Goal: Use online tool/utility: Utilize a website feature to perform a specific function

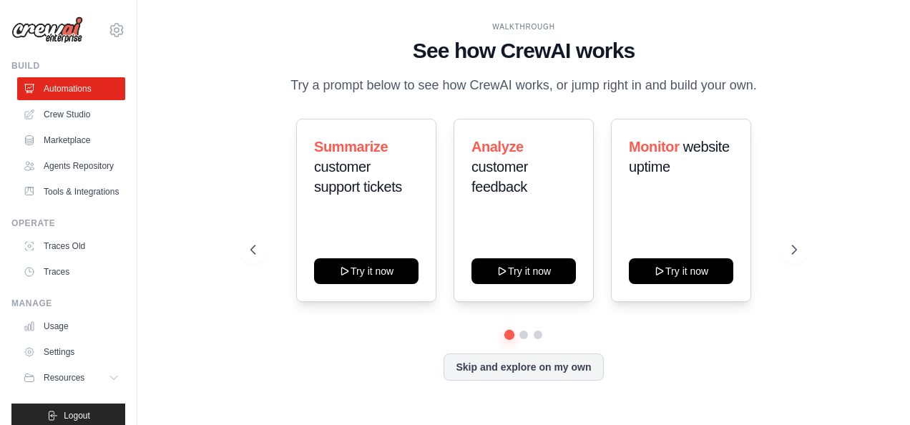
click at [232, 157] on div "WALKTHROUGH See how [PERSON_NAME] works Try a prompt below to see how [PERSON_N…" at bounding box center [523, 212] width 727 height 396
click at [439, 192] on div "Summarize customer support tickets Try it now Analyze customer feedback Try it …" at bounding box center [523, 210] width 547 height 183
click at [381, 187] on span "customer support tickets" at bounding box center [358, 177] width 88 height 36
click at [544, 213] on div "Analyze customer feedback Try it now" at bounding box center [523, 210] width 140 height 183
click at [798, 252] on icon at bounding box center [795, 249] width 14 height 14
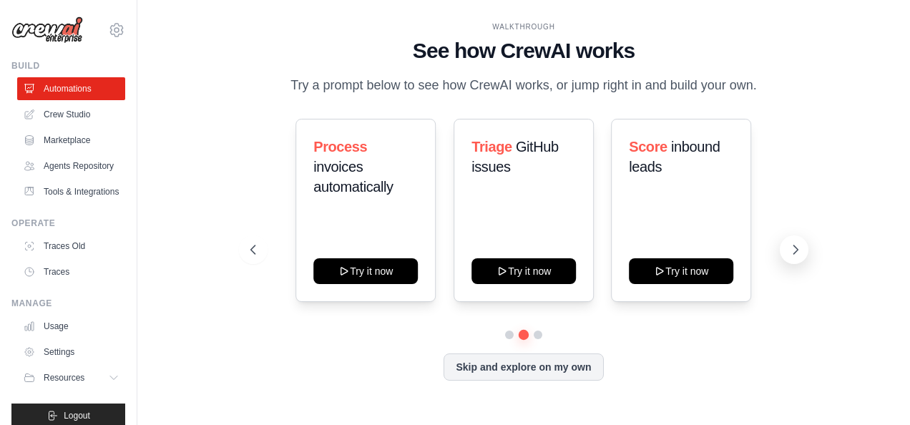
click at [798, 252] on icon at bounding box center [795, 249] width 14 height 14
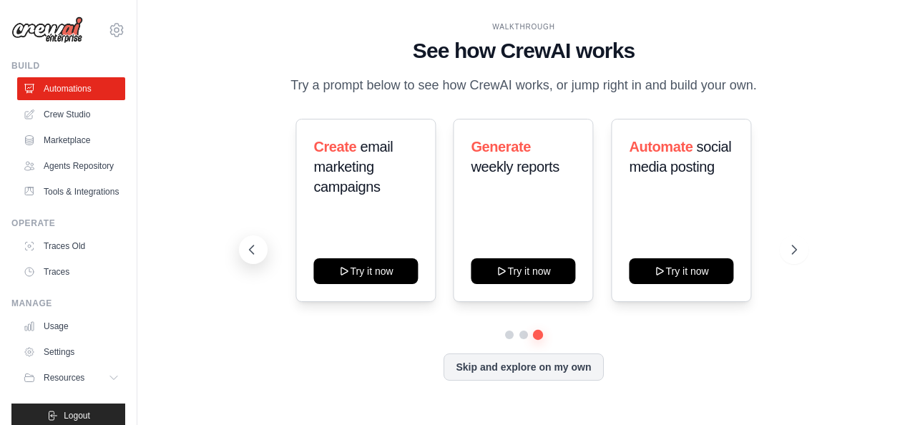
click at [250, 247] on icon at bounding box center [251, 249] width 4 height 9
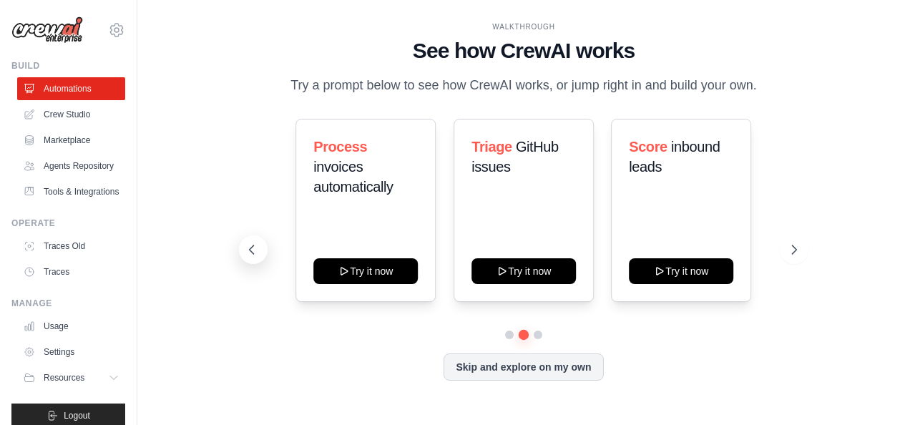
click at [250, 247] on icon at bounding box center [251, 249] width 4 height 9
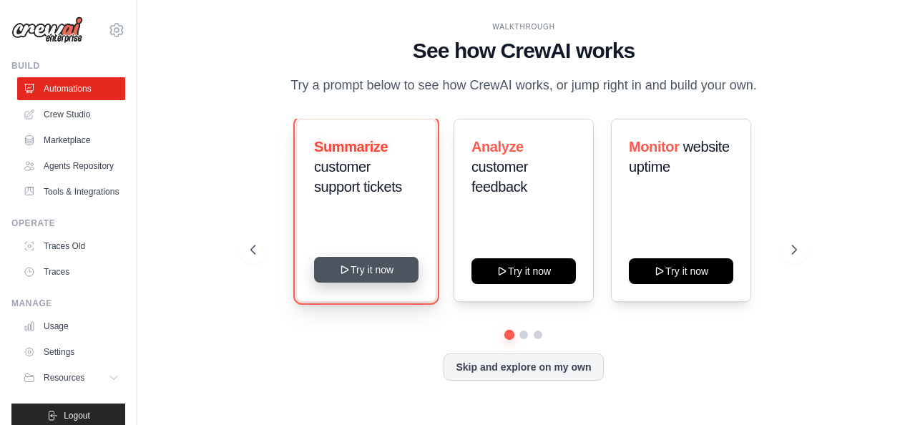
click at [370, 273] on button "Try it now" at bounding box center [366, 270] width 104 height 26
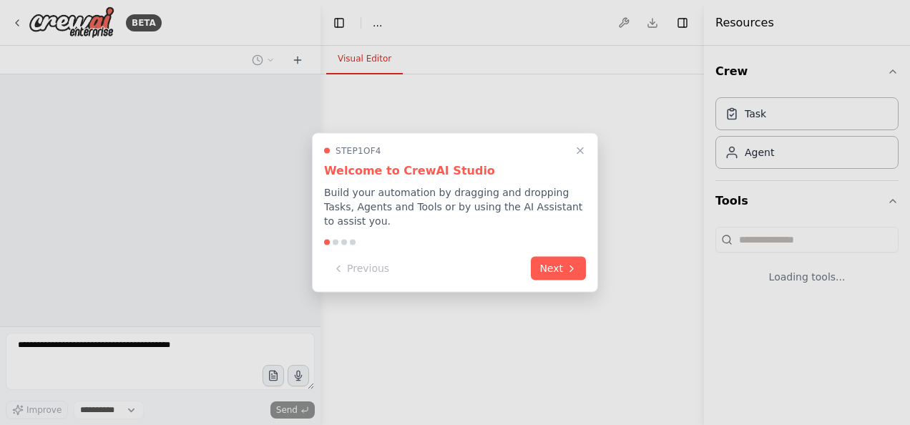
select select "****"
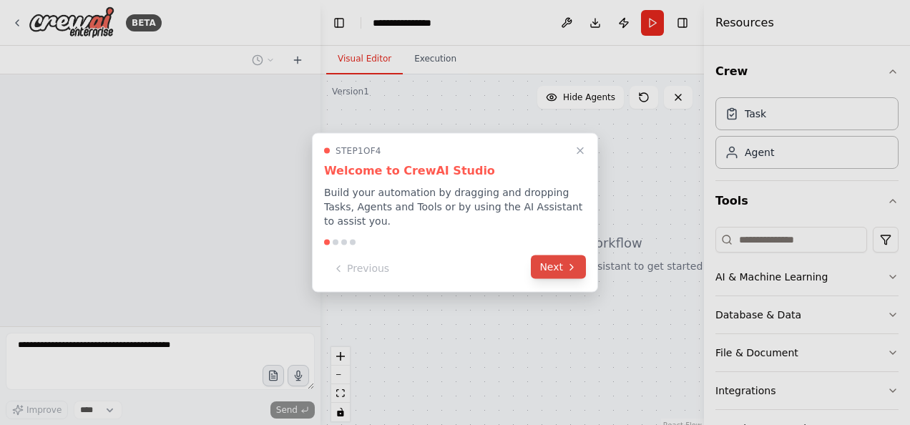
click at [554, 262] on button "Next" at bounding box center [558, 267] width 55 height 24
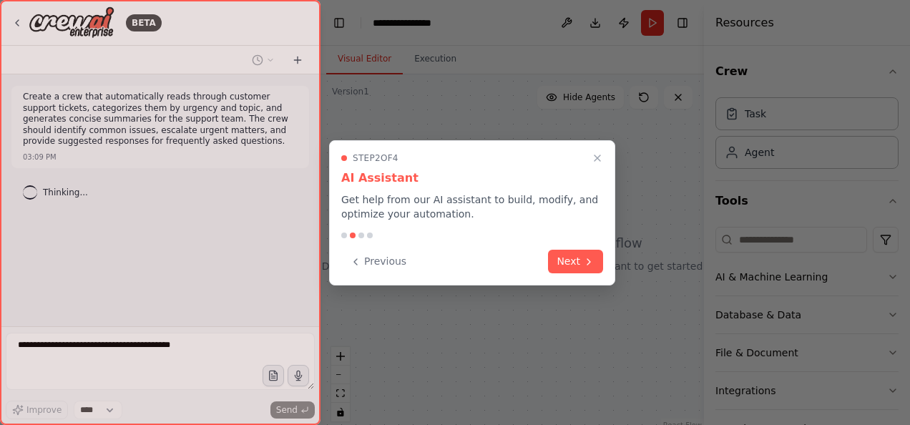
click at [554, 262] on button "Next" at bounding box center [575, 262] width 55 height 24
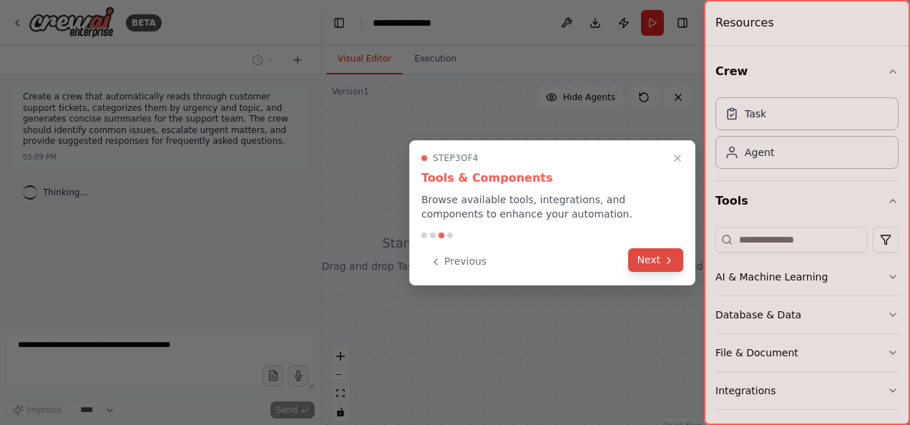
click at [635, 256] on button "Next" at bounding box center [655, 260] width 55 height 24
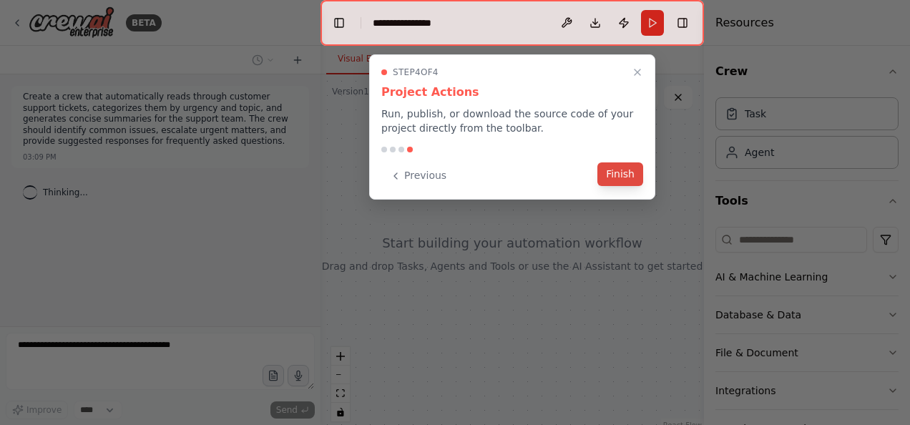
click at [630, 173] on button "Finish" at bounding box center [620, 174] width 46 height 24
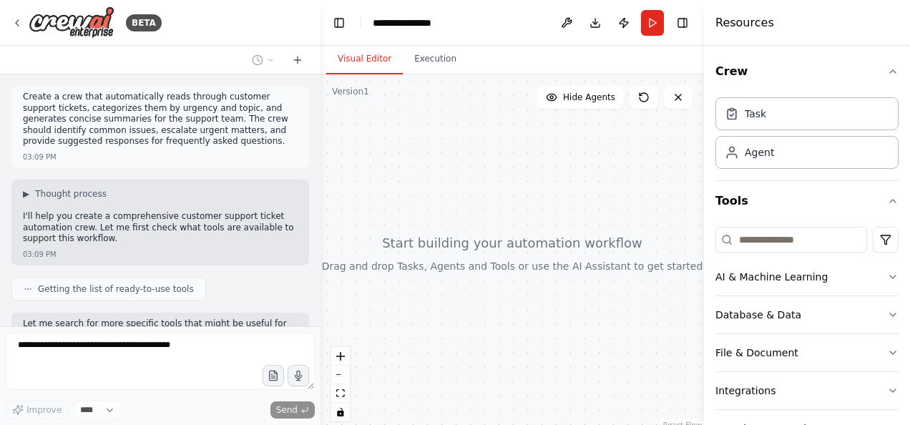
click at [220, 175] on div "Create a crew that automatically reads through customer support tickets, catego…" at bounding box center [160, 200] width 320 height 252
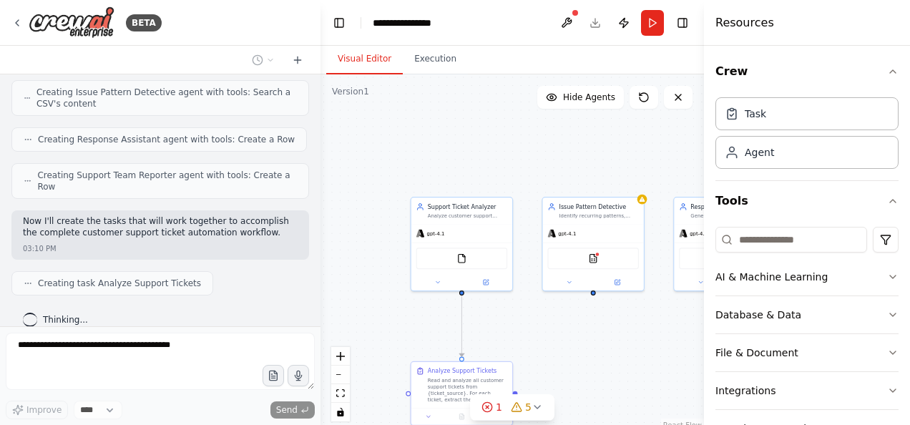
scroll to position [564, 0]
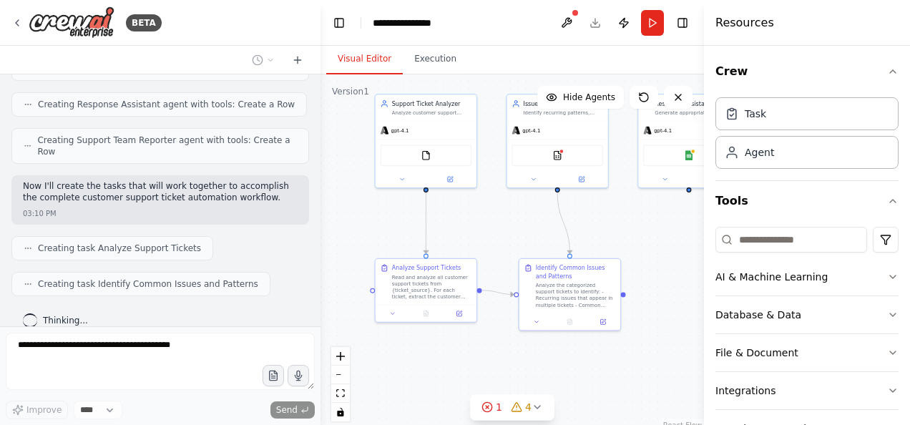
drag, startPoint x: 613, startPoint y: 338, endPoint x: 576, endPoint y: 231, distance: 113.3
click at [576, 231] on div ".deletable-edge-delete-btn { width: 20px; height: 20px; border: 0px solid #ffff…" at bounding box center [511, 253] width 383 height 358
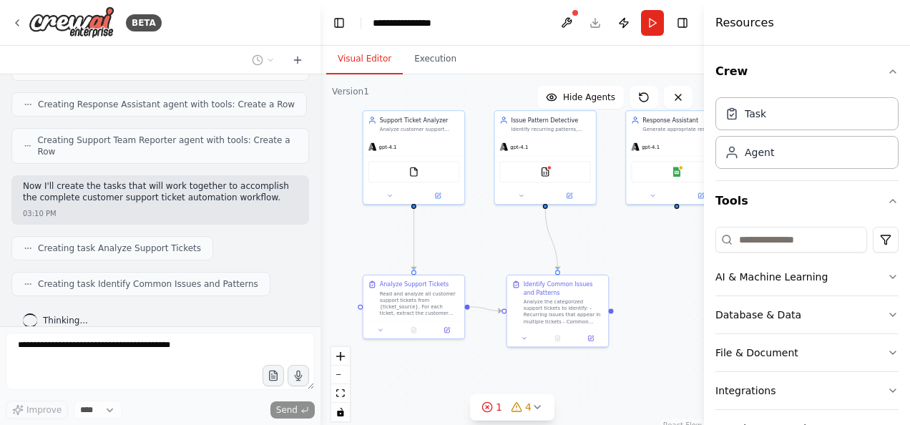
drag, startPoint x: 447, startPoint y: 344, endPoint x: 435, endPoint y: 358, distance: 18.2
click at [436, 365] on div ".deletable-edge-delete-btn { width: 20px; height: 20px; border: 0px solid #ffff…" at bounding box center [511, 253] width 383 height 358
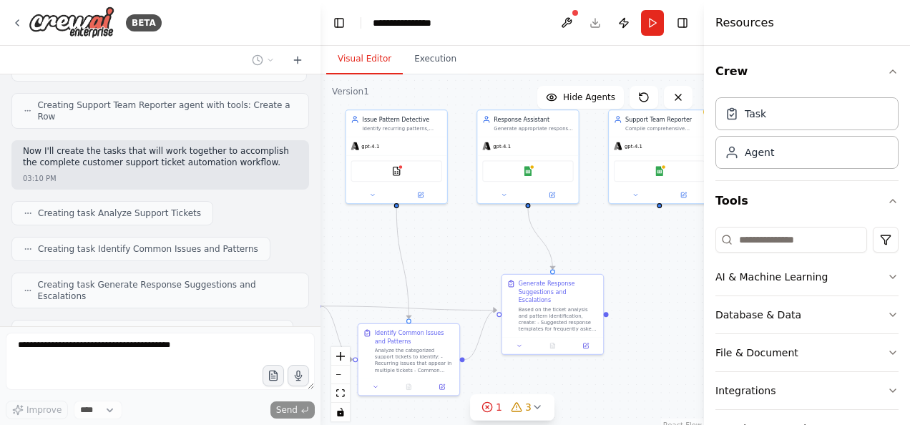
scroll to position [635, 0]
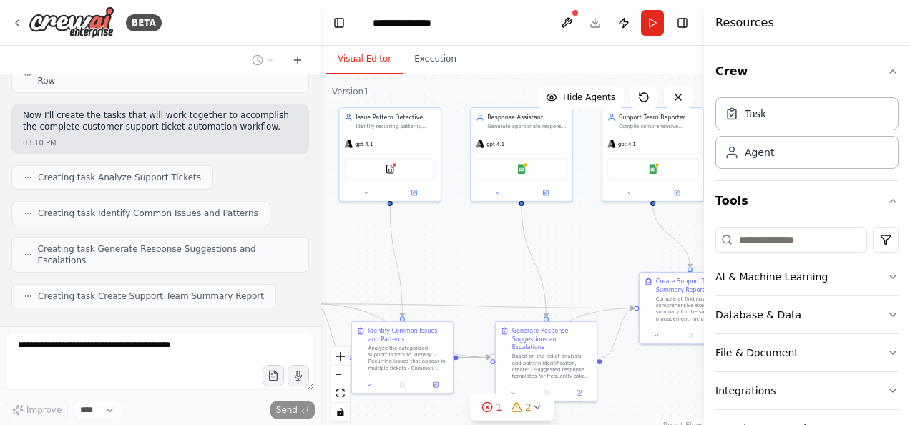
drag, startPoint x: 529, startPoint y: 250, endPoint x: 374, endPoint y: 247, distance: 155.2
click at [374, 247] on div ".deletable-edge-delete-btn { width: 20px; height: 20px; border: 0px solid #ffff…" at bounding box center [511, 253] width 383 height 358
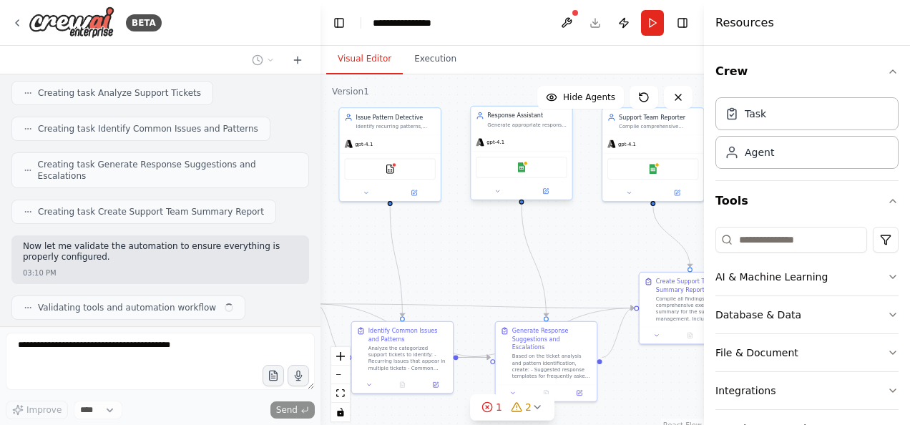
scroll to position [730, 0]
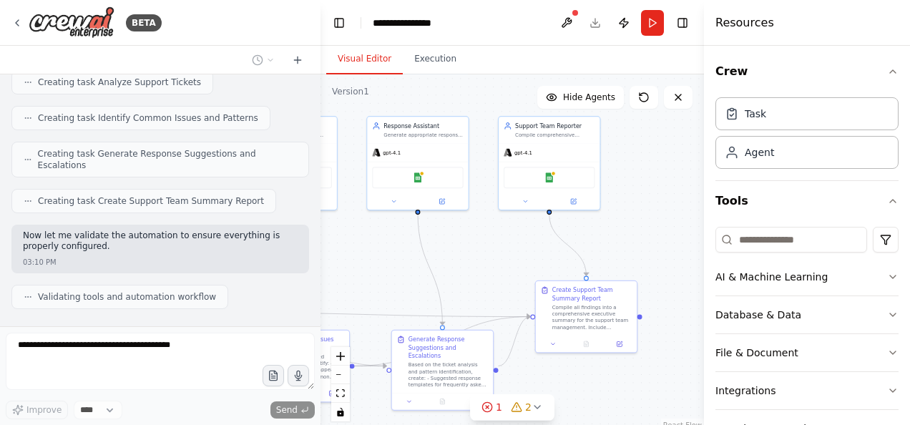
drag, startPoint x: 584, startPoint y: 249, endPoint x: 481, endPoint y: 257, distance: 104.1
click at [481, 257] on div ".deletable-edge-delete-btn { width: 20px; height: 20px; border: 0px solid #ffff…" at bounding box center [511, 253] width 383 height 358
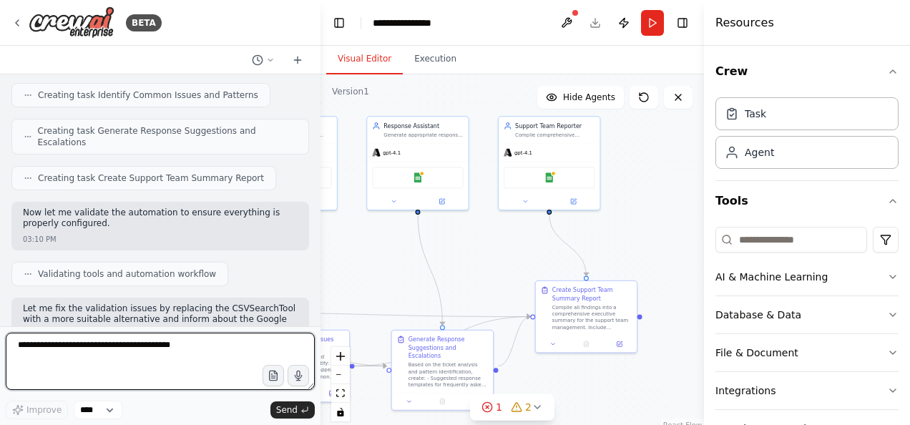
scroll to position [765, 0]
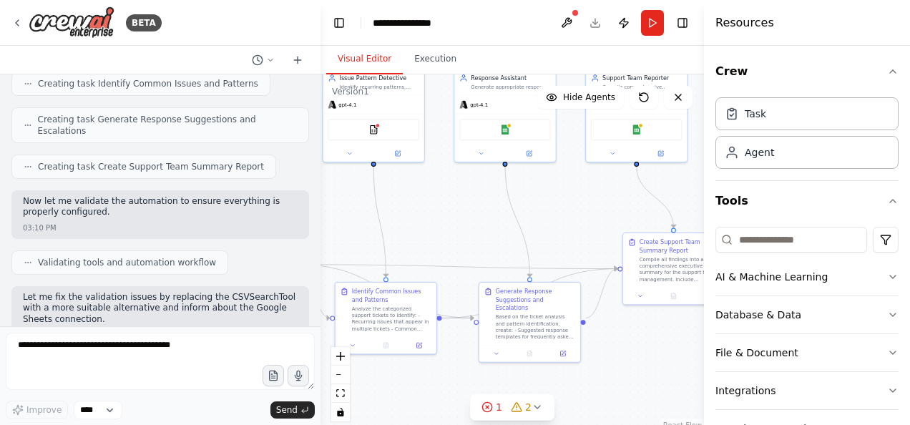
drag, startPoint x: 476, startPoint y: 266, endPoint x: 642, endPoint y: 205, distance: 177.0
click at [642, 205] on div ".deletable-edge-delete-btn { width: 20px; height: 20px; border: 0px solid #ffff…" at bounding box center [511, 253] width 383 height 358
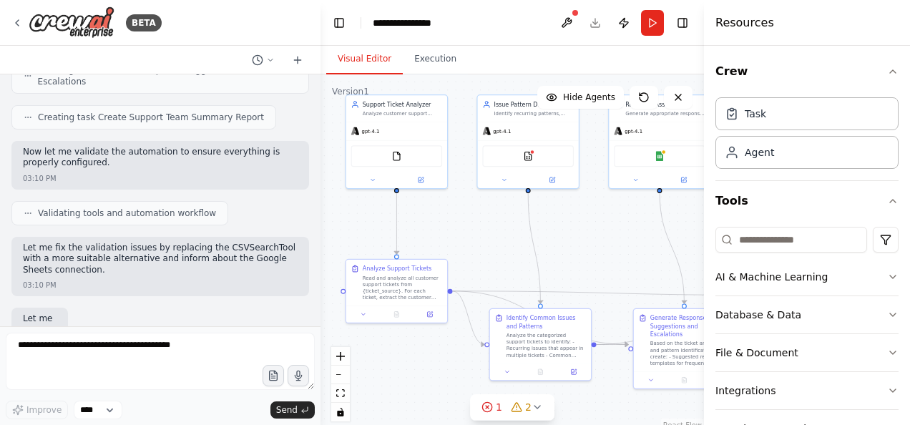
scroll to position [886, 0]
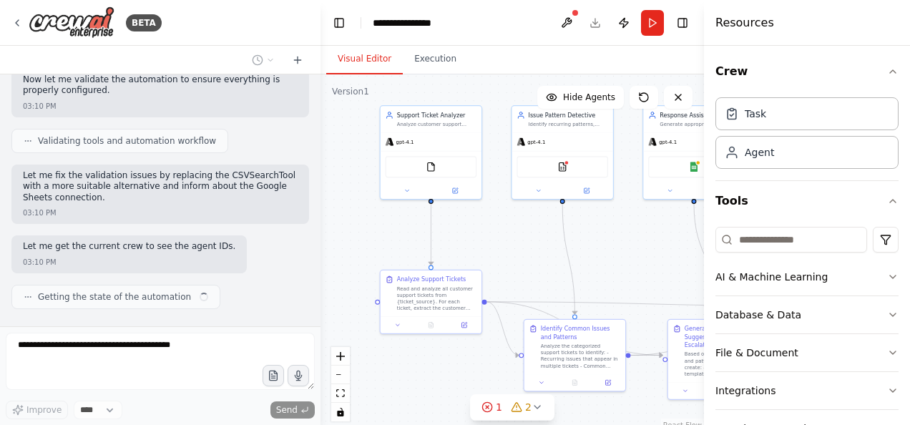
drag, startPoint x: 427, startPoint y: 203, endPoint x: 537, endPoint y: 254, distance: 121.3
click at [537, 254] on div ".deletable-edge-delete-btn { width: 20px; height: 20px; border: 0px solid #ffff…" at bounding box center [511, 253] width 383 height 358
